Goal: Communication & Community: Answer question/provide support

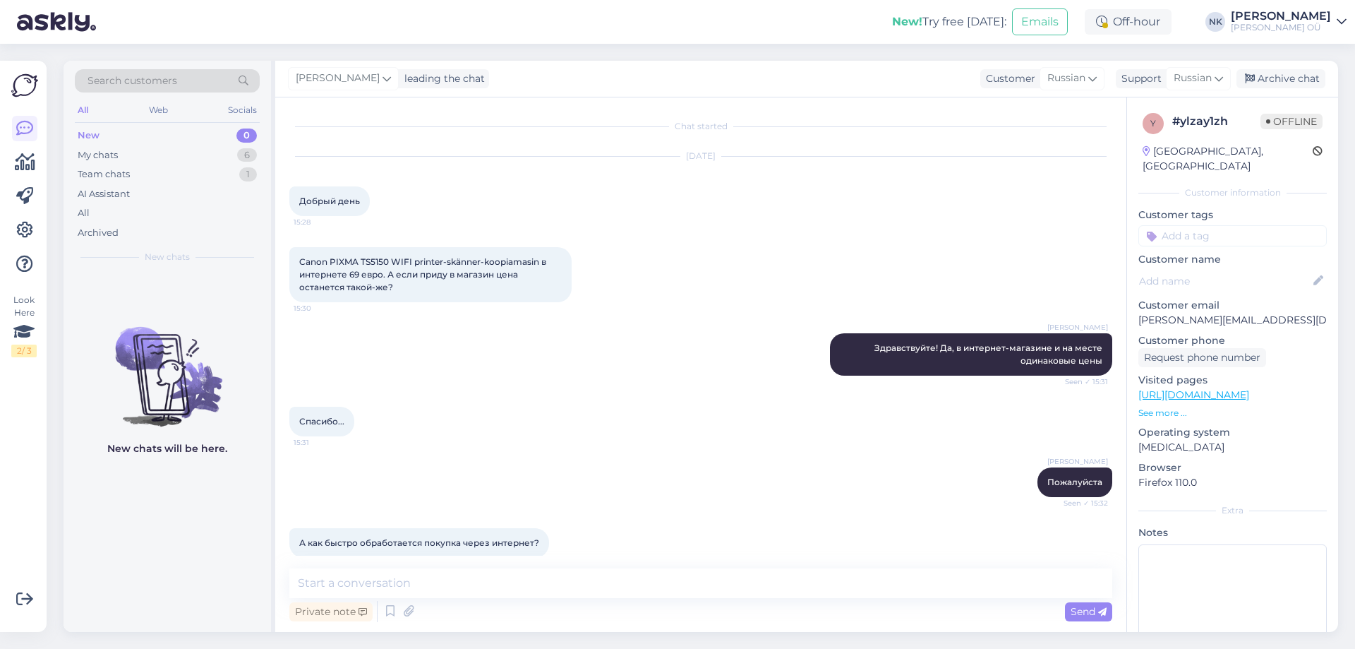
scroll to position [212, 0]
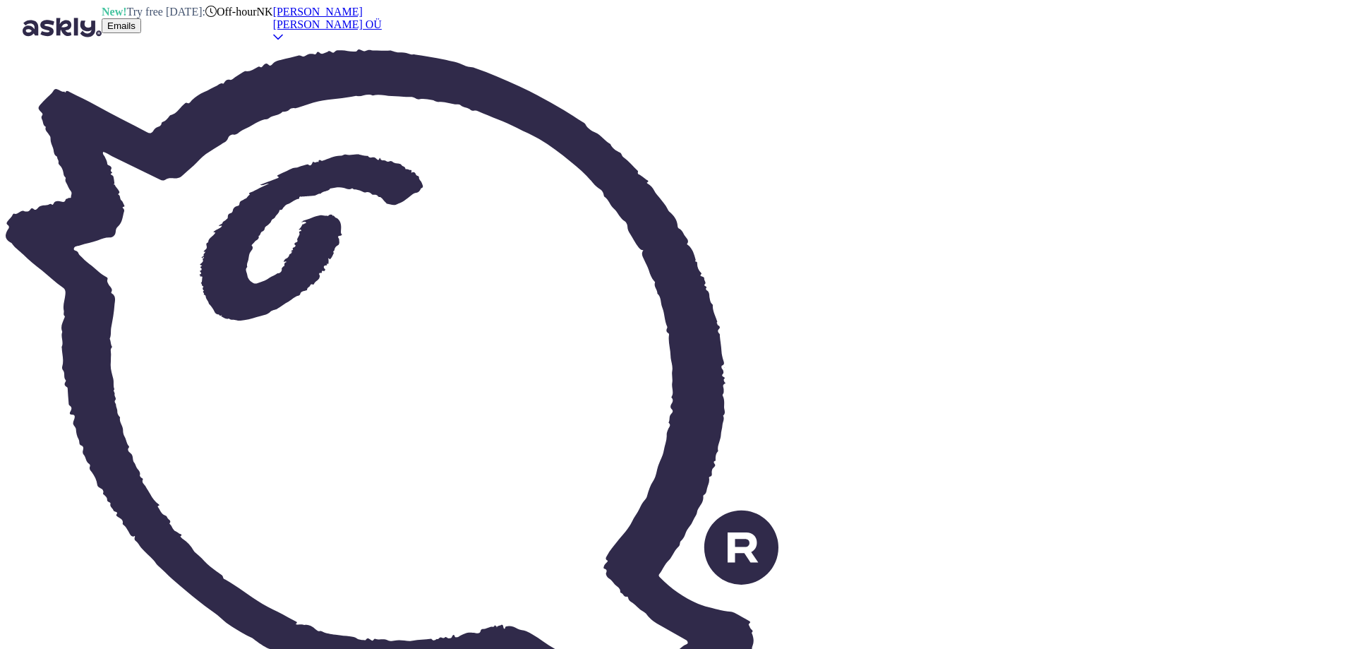
scroll to position [2606, 0]
